Goal: Task Accomplishment & Management: Use online tool/utility

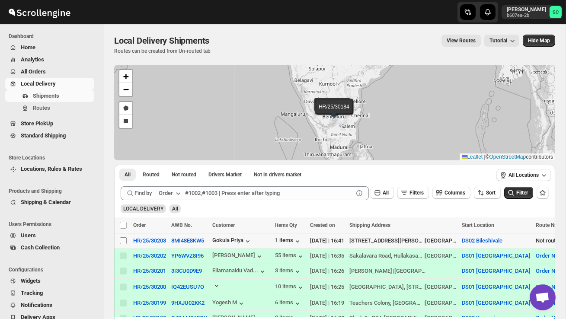
click at [122, 239] on input "Select shipment" at bounding box center [123, 240] width 7 height 7
checkbox input "true"
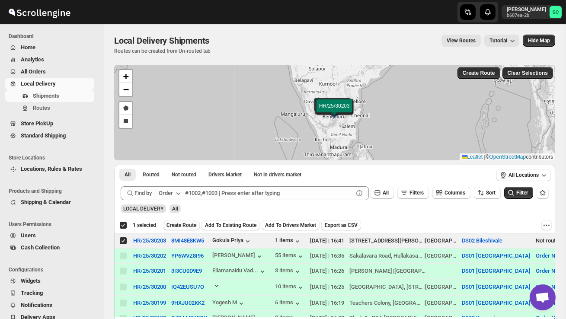
click at [182, 226] on span "Create Route" at bounding box center [181, 225] width 30 height 7
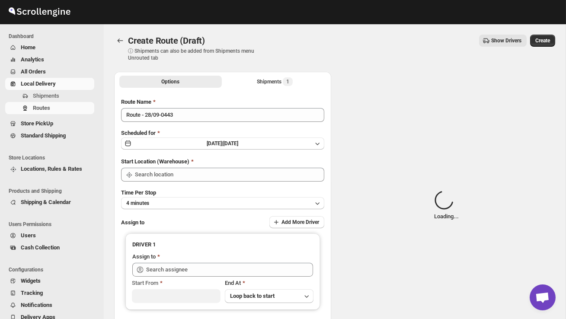
type input "DS02 Bileshivale"
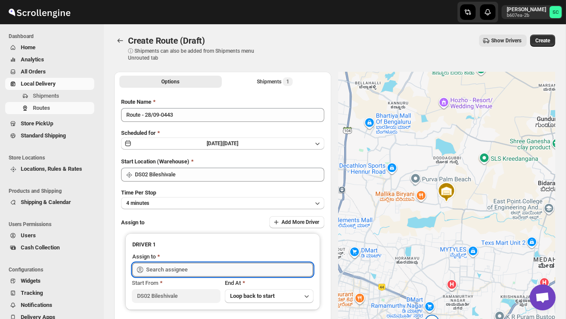
click at [182, 268] on input "text" at bounding box center [229, 270] width 167 height 14
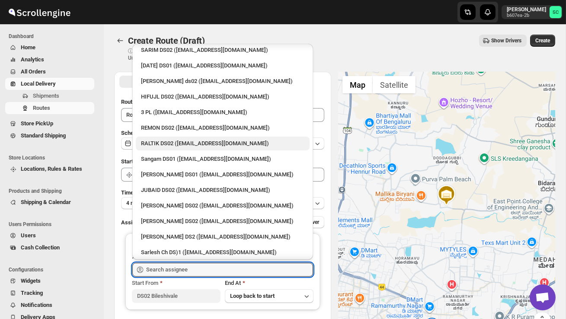
scroll to position [115, 0]
click at [178, 216] on div "[PERSON_NAME] DS02 ([EMAIL_ADDRESS][DOMAIN_NAME])" at bounding box center [222, 220] width 163 height 9
type input "[PERSON_NAME] DS02 ([EMAIL_ADDRESS][DOMAIN_NAME])"
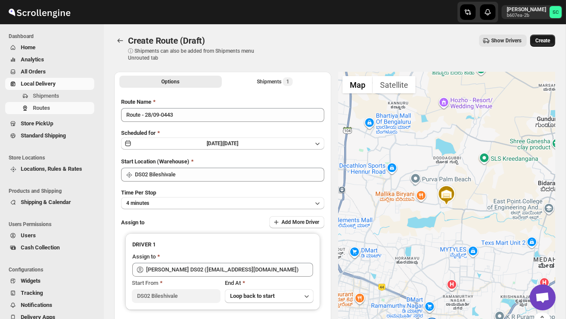
click at [545, 40] on span "Create" at bounding box center [542, 40] width 15 height 7
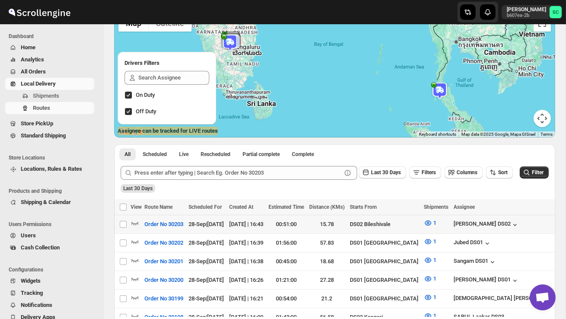
scroll to position [87, 0]
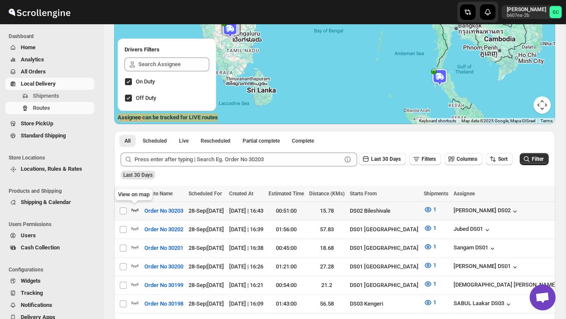
click at [137, 210] on icon "button" at bounding box center [134, 209] width 7 height 3
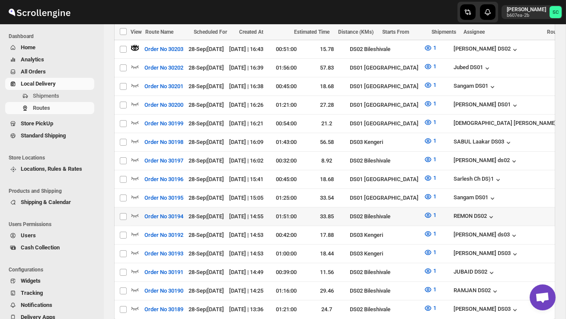
scroll to position [277, 0]
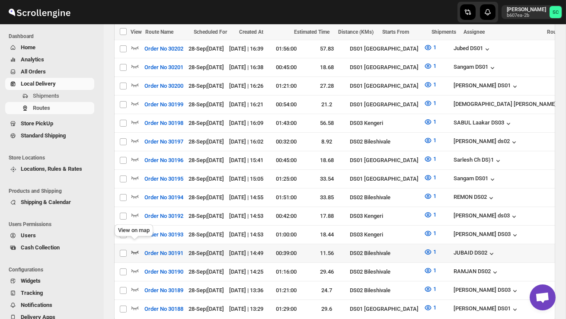
click at [135, 248] on icon "button" at bounding box center [135, 252] width 9 height 9
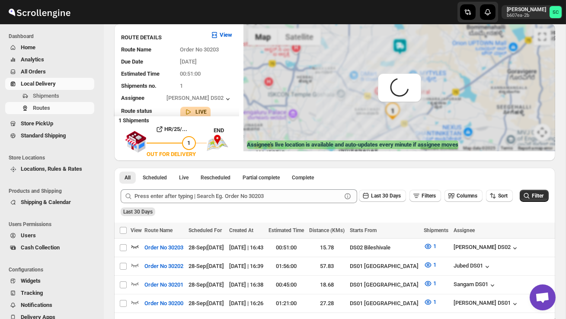
scroll to position [0, 0]
